Goal: Navigation & Orientation: Find specific page/section

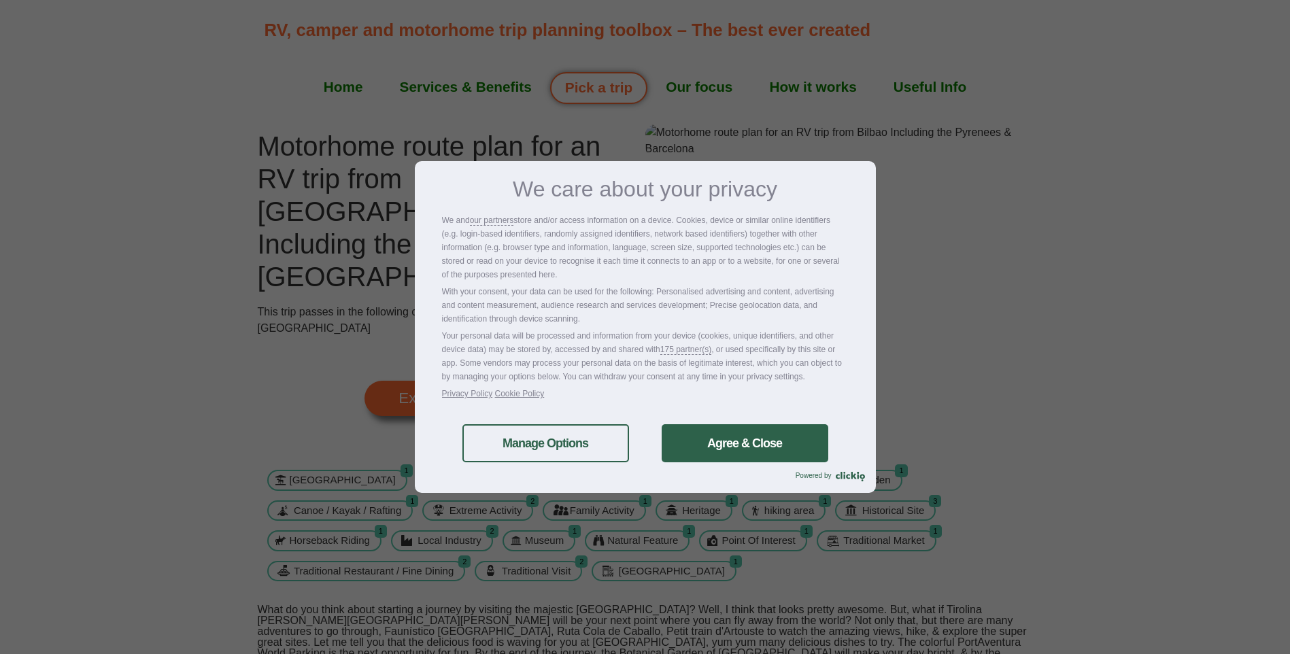
click at [755, 446] on link "Agree & Close" at bounding box center [745, 443] width 167 height 38
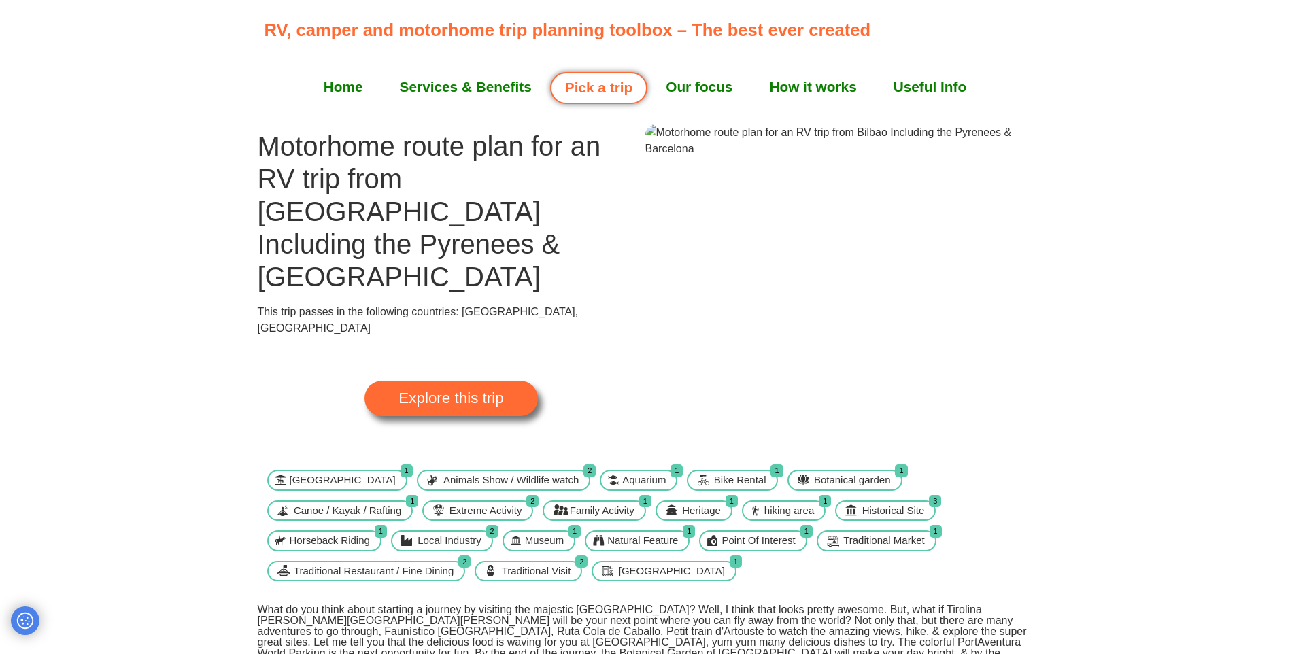
click at [469, 391] on span "Explore this trip" at bounding box center [451, 398] width 105 height 15
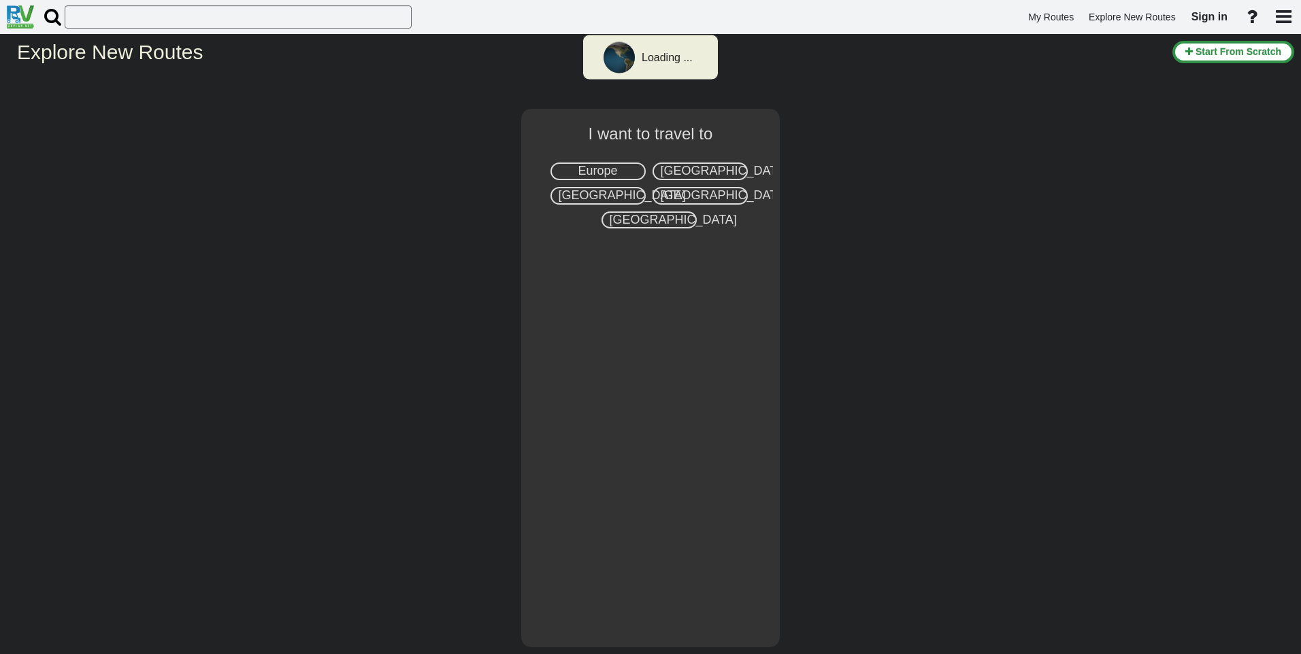
select select "number:1"
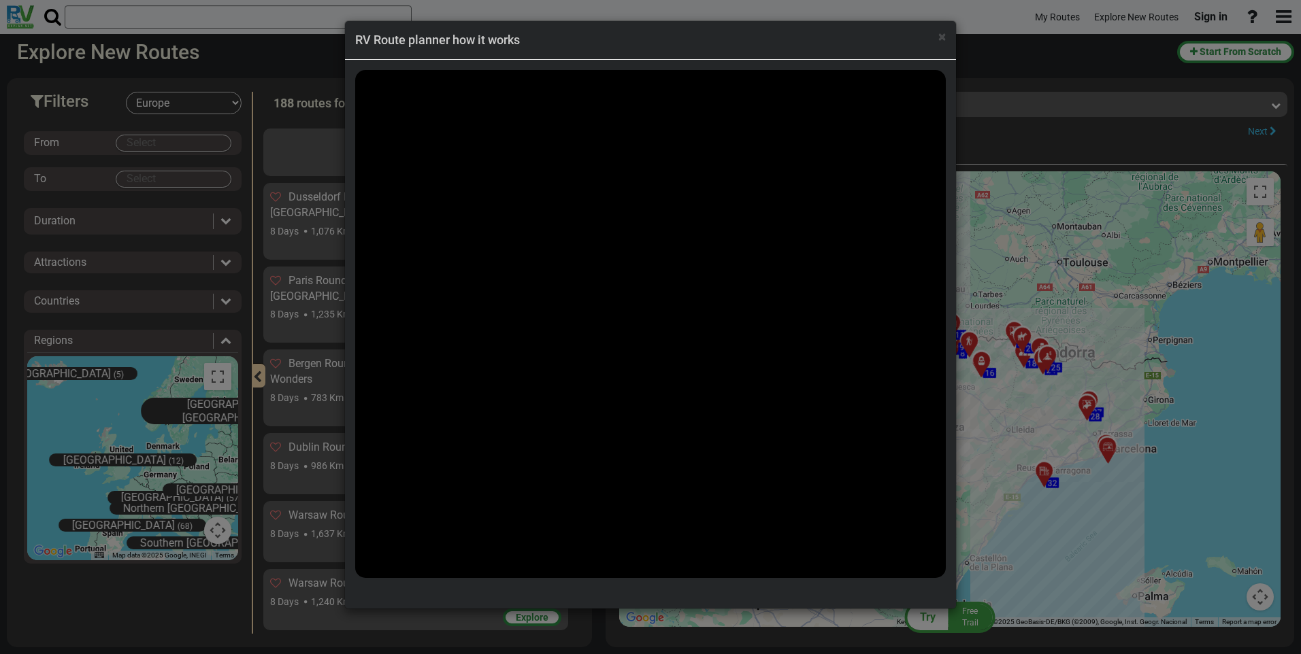
scroll to position [5033, 0]
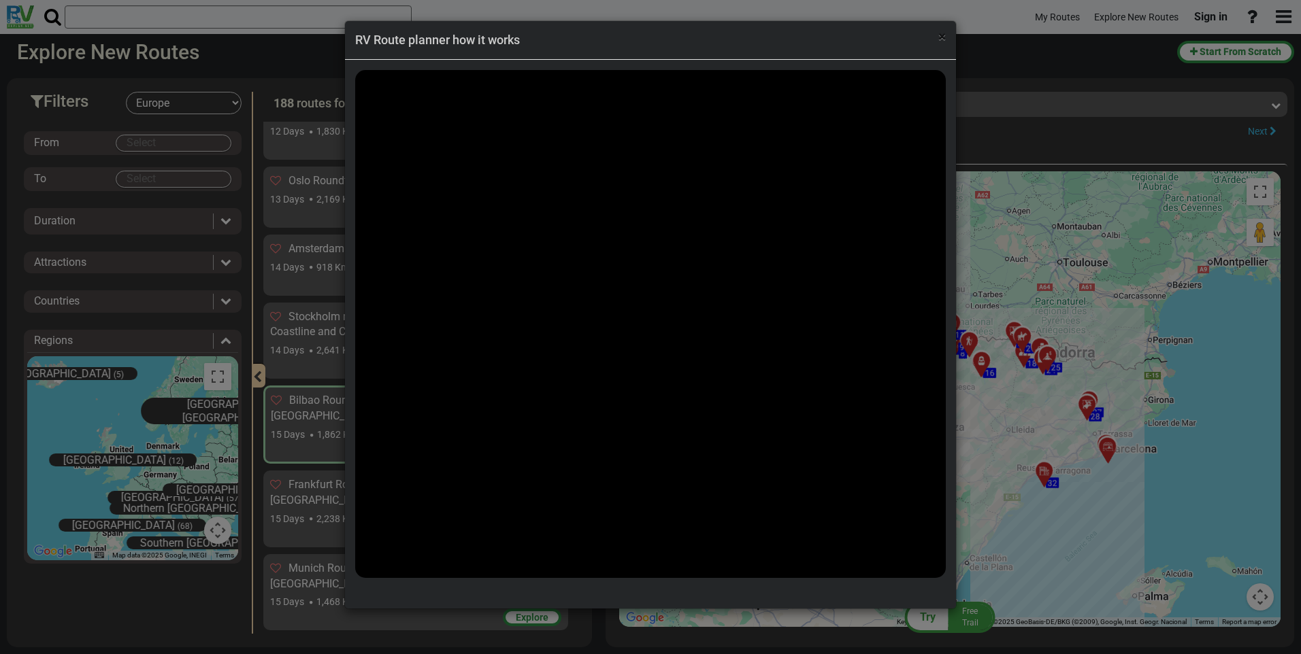
click at [941, 37] on span "×" at bounding box center [941, 37] width 7 height 16
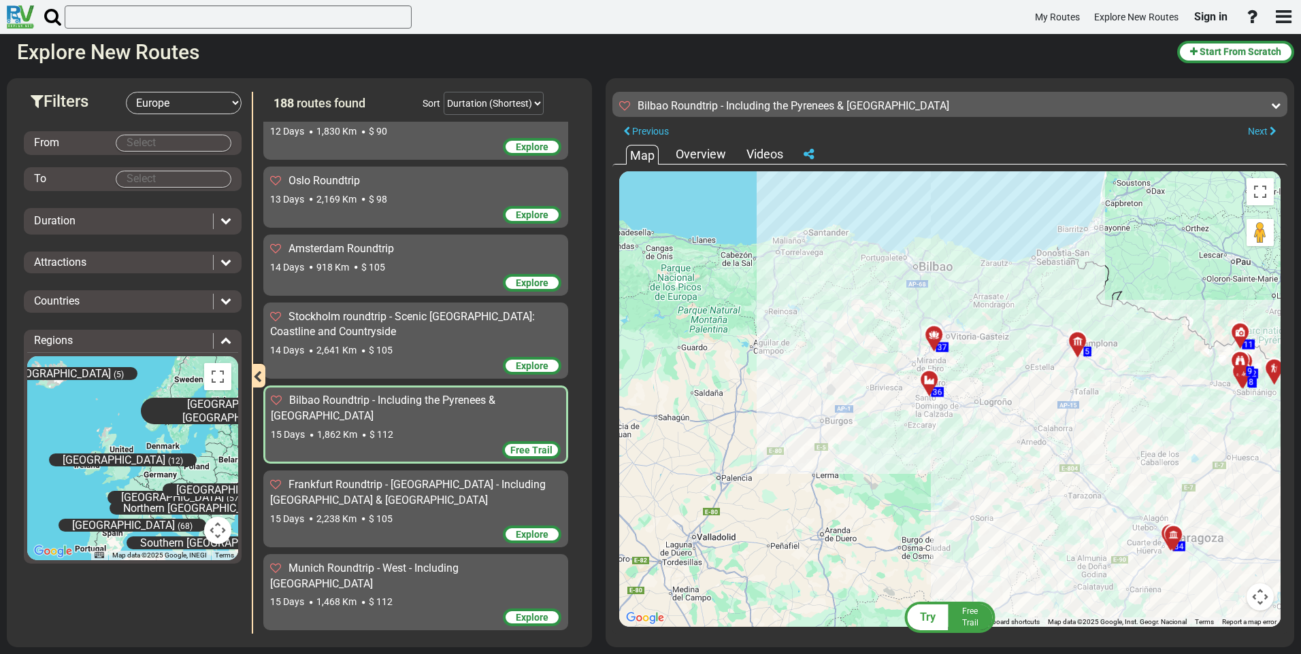
drag, startPoint x: 814, startPoint y: 296, endPoint x: 997, endPoint y: 358, distance: 193.4
click at [997, 358] on div "To activate drag with keyboard, press Alt + Enter. Once in keyboard drag state,…" at bounding box center [949, 399] width 661 height 456
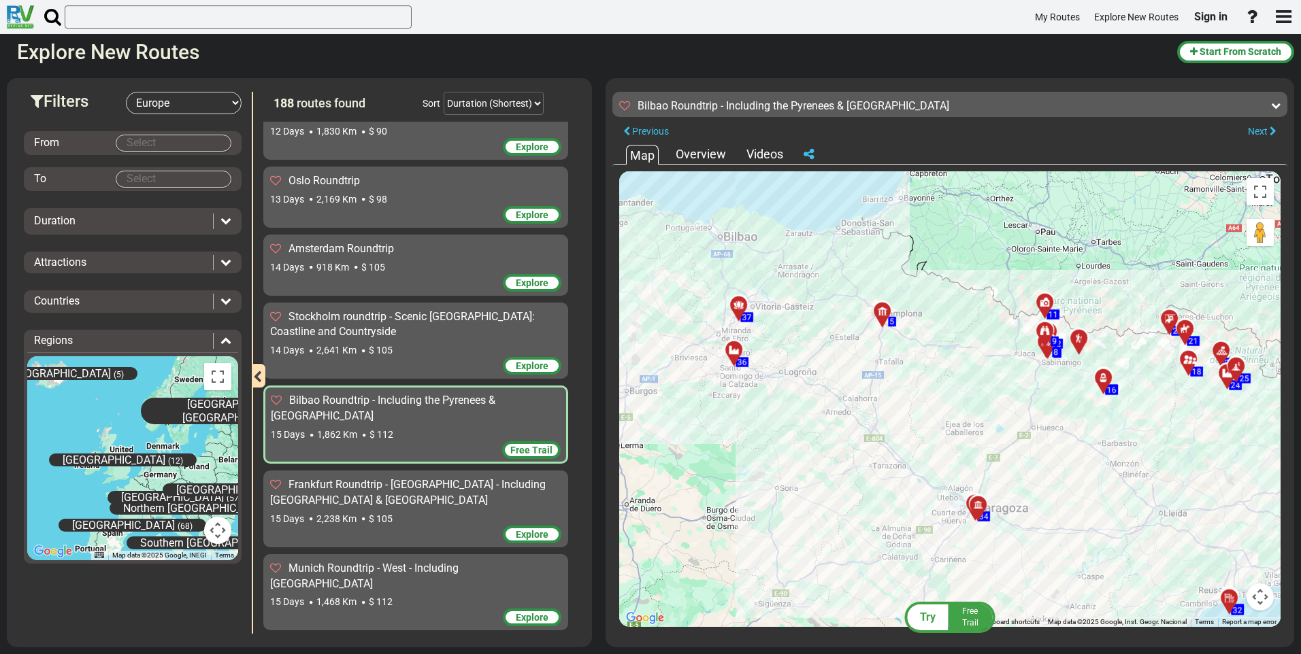
drag, startPoint x: 877, startPoint y: 375, endPoint x: 689, endPoint y: 342, distance: 190.6
click at [688, 346] on div "To activate drag with keyboard, press Alt + Enter. Once in keyboard drag state,…" at bounding box center [949, 399] width 661 height 456
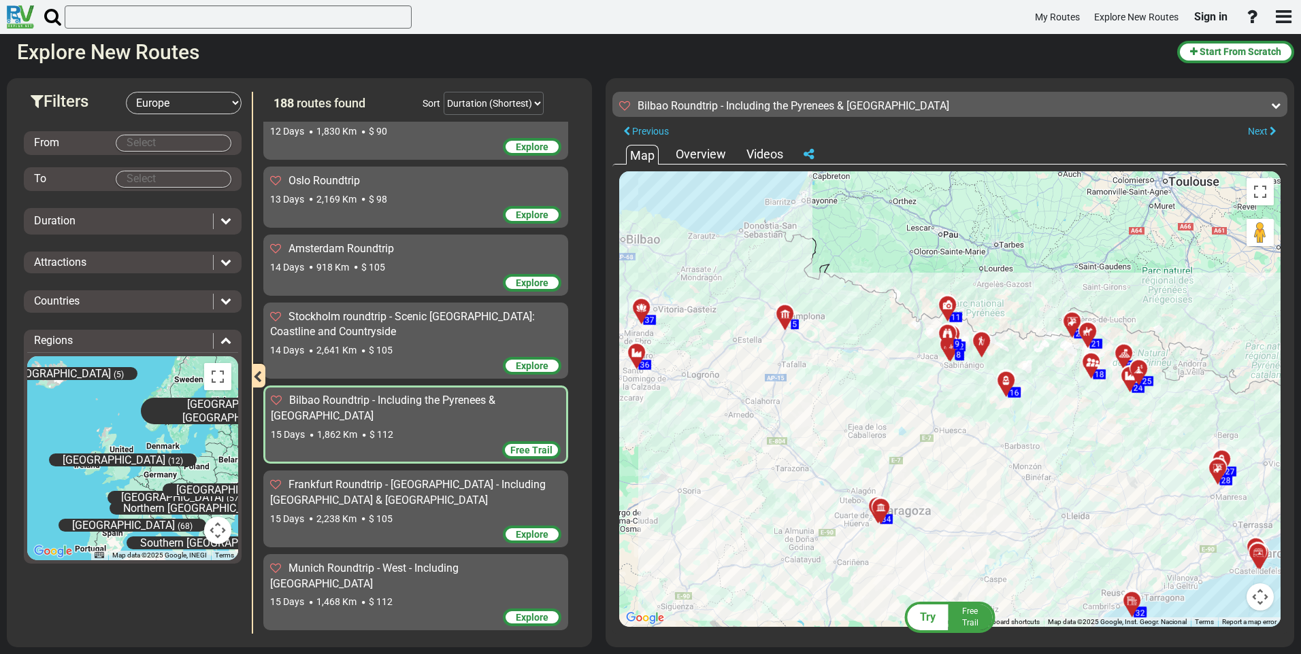
drag, startPoint x: 917, startPoint y: 354, endPoint x: 817, endPoint y: 359, distance: 100.1
click at [817, 359] on div "To activate drag with keyboard, press Alt + Enter. Once in keyboard drag state,…" at bounding box center [949, 399] width 661 height 456
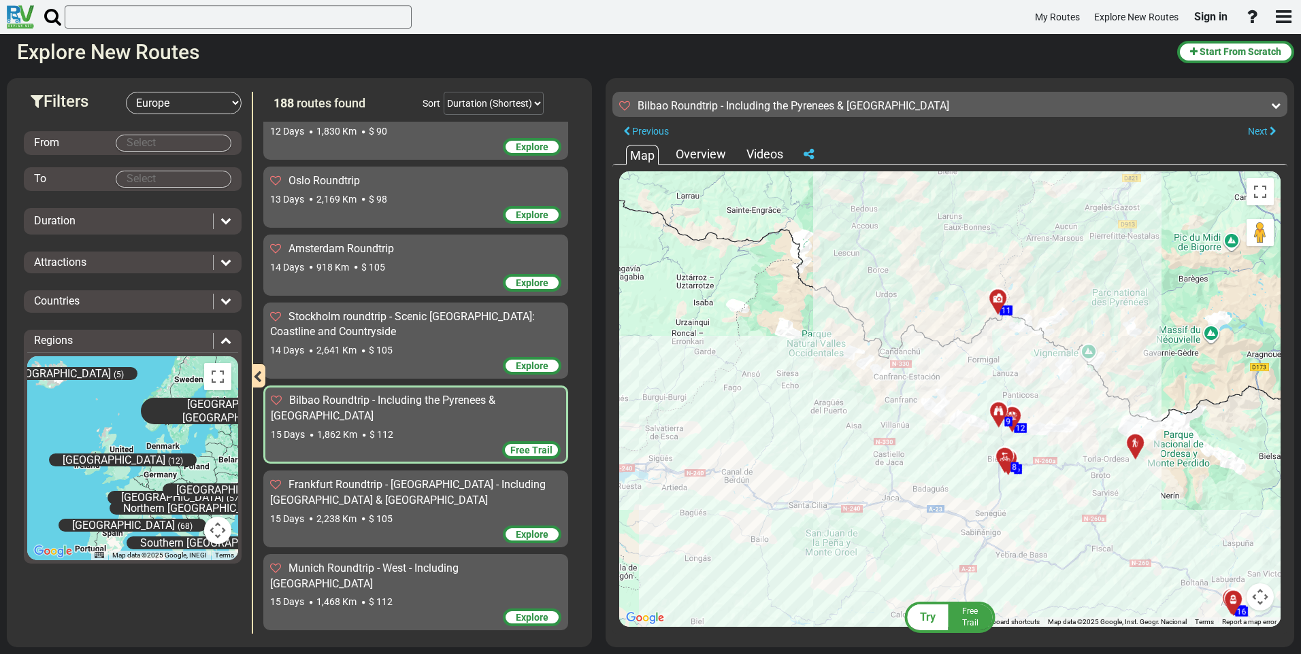
drag, startPoint x: 969, startPoint y: 300, endPoint x: 923, endPoint y: 344, distance: 64.0
click at [923, 344] on div "To activate drag with keyboard, press Alt + Enter. Once in keyboard drag state,…" at bounding box center [949, 399] width 661 height 456
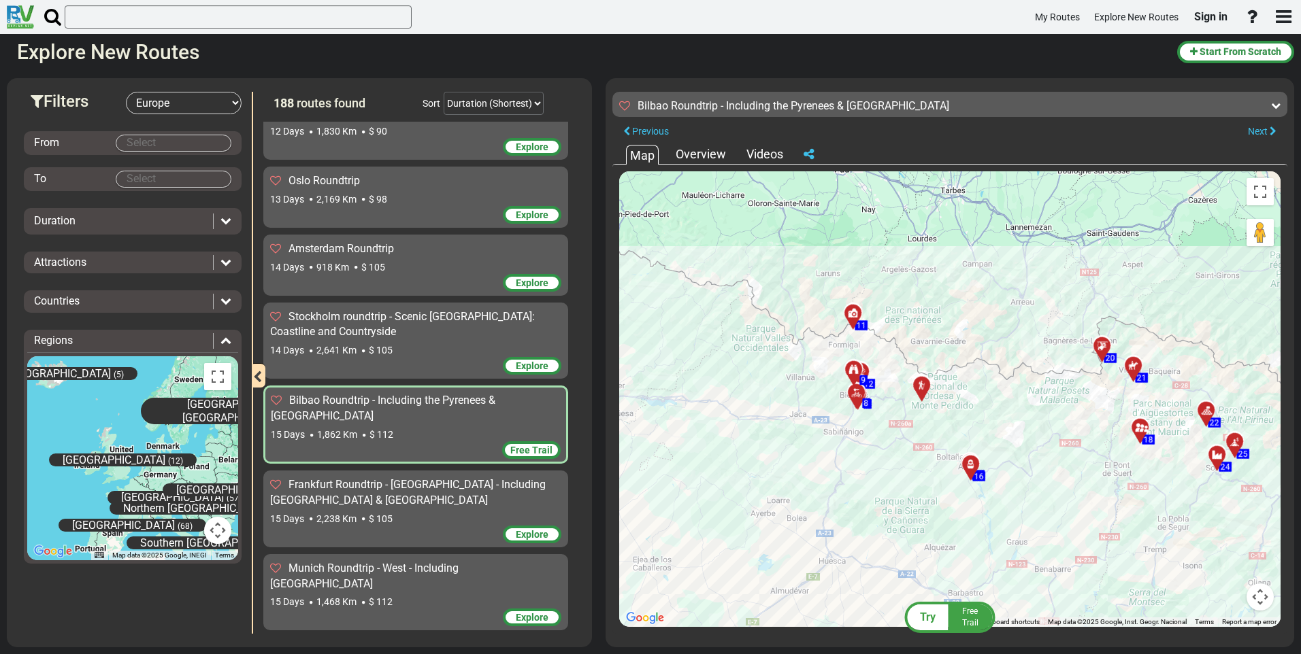
drag, startPoint x: 1101, startPoint y: 361, endPoint x: 983, endPoint y: 356, distance: 118.5
click at [983, 356] on div "To activate drag with keyboard, press Alt + Enter. Once in keyboard drag state,…" at bounding box center [949, 399] width 661 height 456
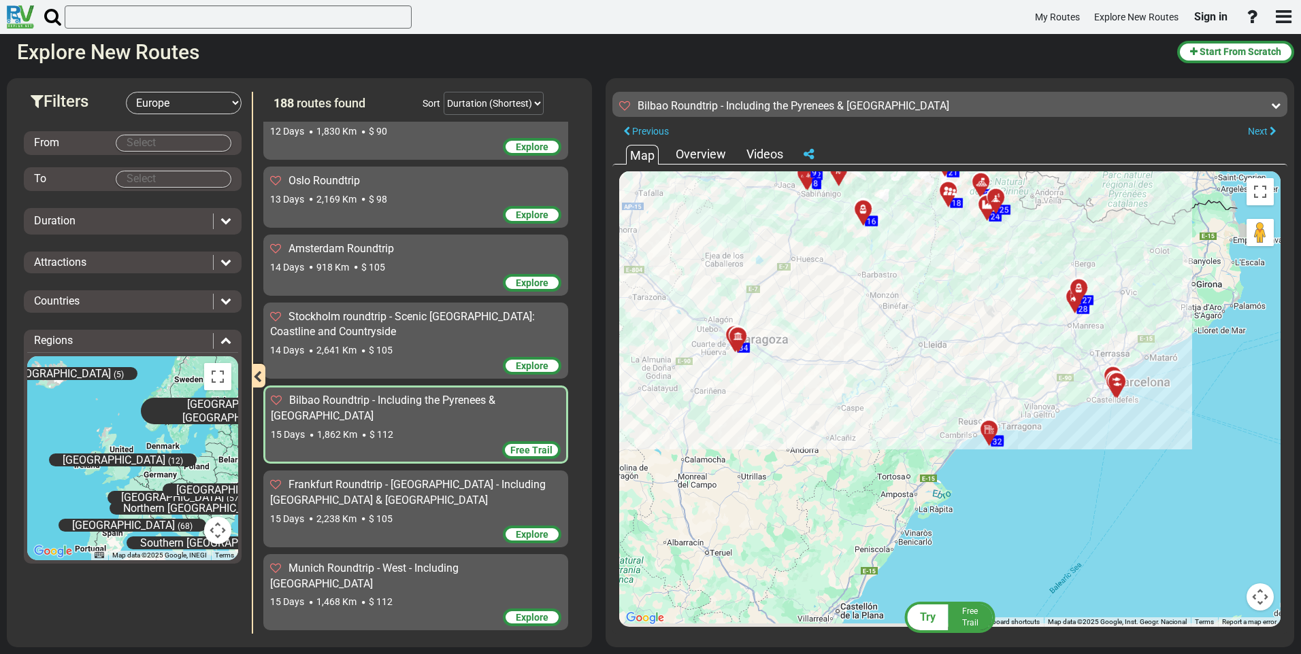
drag, startPoint x: 1068, startPoint y: 506, endPoint x: 1033, endPoint y: 385, distance: 126.1
click at [1033, 385] on div "To activate drag with keyboard, press Alt + Enter. Once in keyboard drag state,…" at bounding box center [949, 399] width 661 height 456
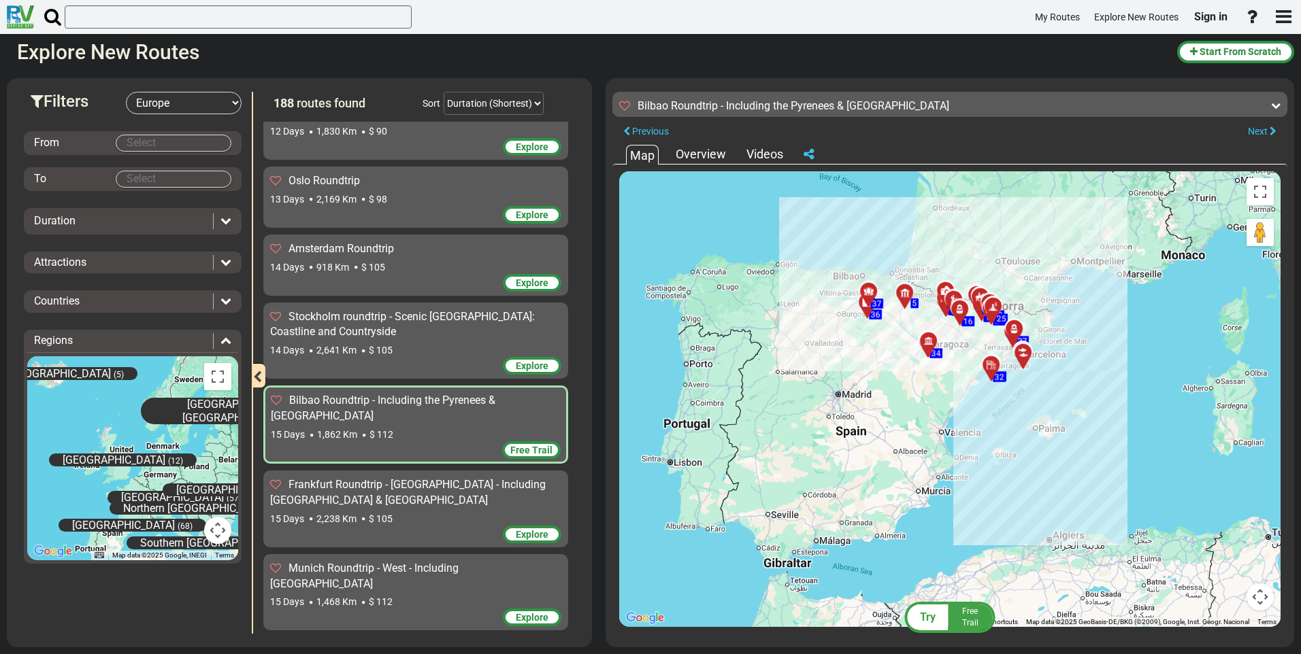
drag, startPoint x: 744, startPoint y: 409, endPoint x: 831, endPoint y: 365, distance: 98.0
click at [831, 365] on div "To activate drag with keyboard, press Alt + Enter. Once in keyboard drag state,…" at bounding box center [949, 399] width 661 height 456
